Goal: Find specific page/section: Find specific page/section

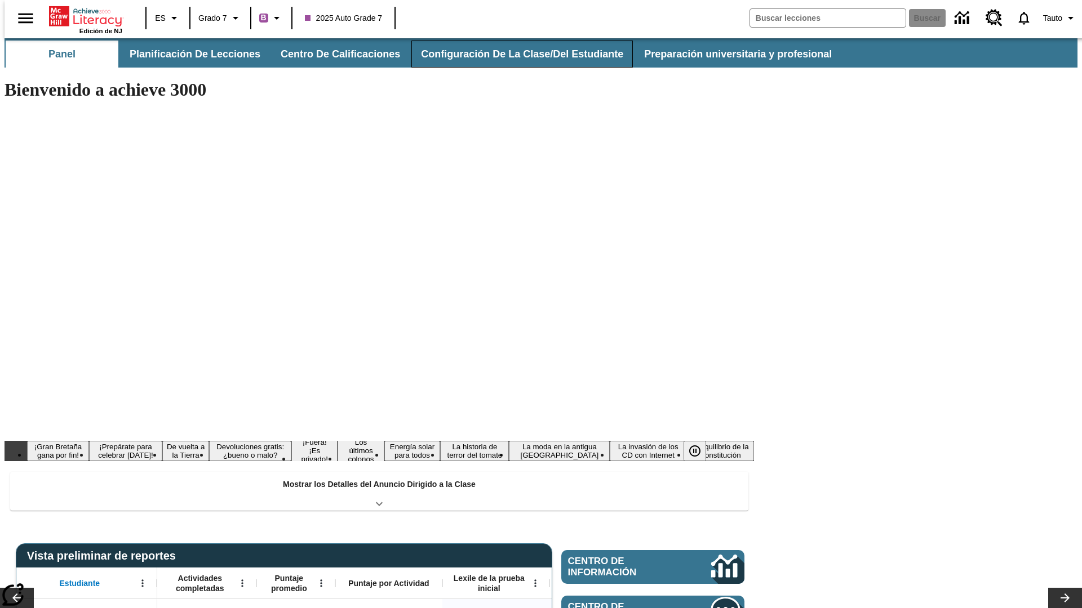
click at [510, 54] on button "Configuración de la clase/del estudiante" at bounding box center [521, 54] width 221 height 27
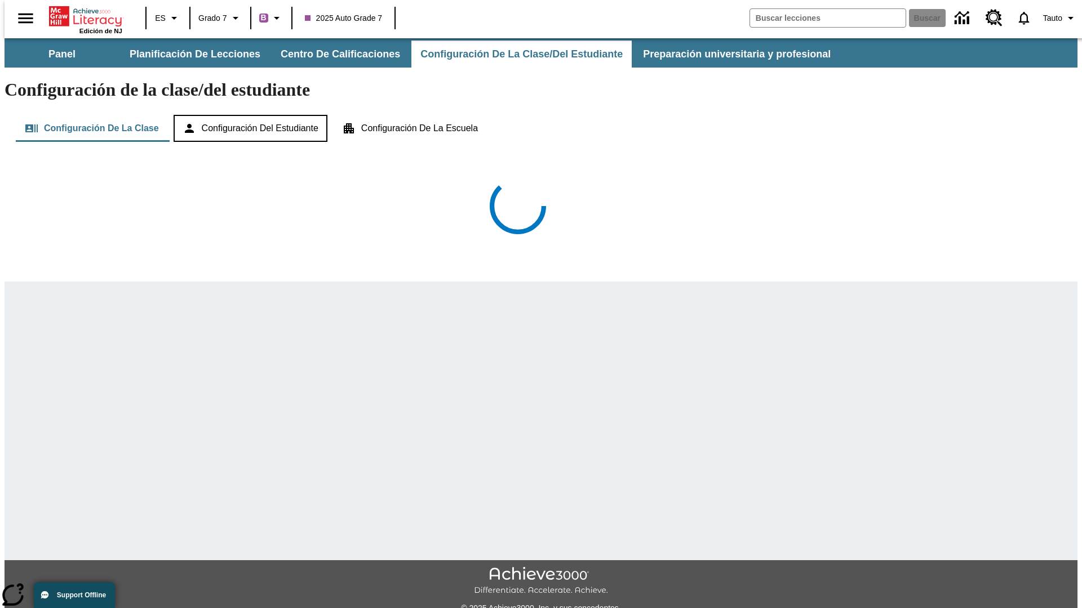
click at [251, 115] on button "Configuración del estudiante" at bounding box center [251, 128] width 154 height 27
